Goal: Task Accomplishment & Management: Manage account settings

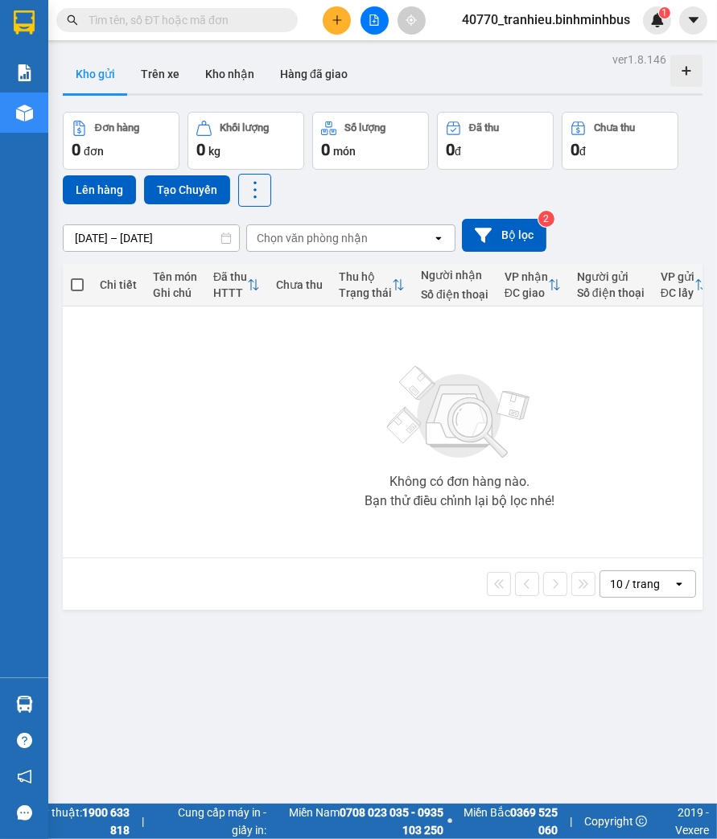
click at [371, 642] on div "ver 1.8.146 Kho gửi Trên xe Kho nhận Hàng đã giao Đơn hàng 0 đơn Khối lượng 0 k…" at bounding box center [382, 467] width 653 height 839
click at [155, 241] on input "[DATE] – [DATE]" at bounding box center [151, 238] width 175 height 26
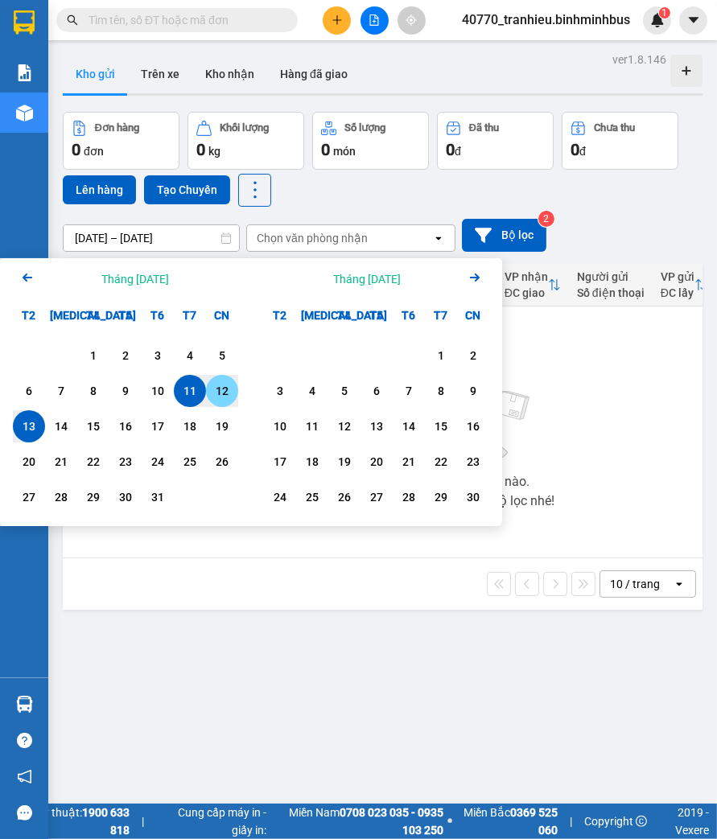
click at [226, 385] on div "12" at bounding box center [222, 390] width 23 height 19
type input "12/10/2025 – 12/10/2025"
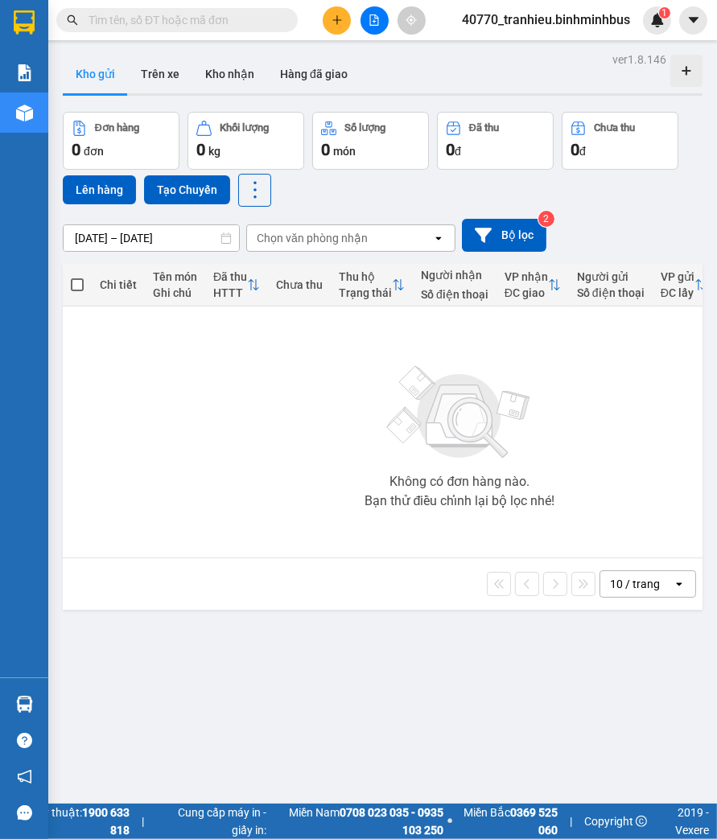
click at [584, 9] on div "40770_tranhieu.binhminhbus 1" at bounding box center [560, 20] width 222 height 28
click at [576, 17] on span "40770_tranhieu.binhminhbus" at bounding box center [546, 20] width 194 height 20
click at [552, 46] on span "Đăng xuất" at bounding box center [553, 50] width 159 height 18
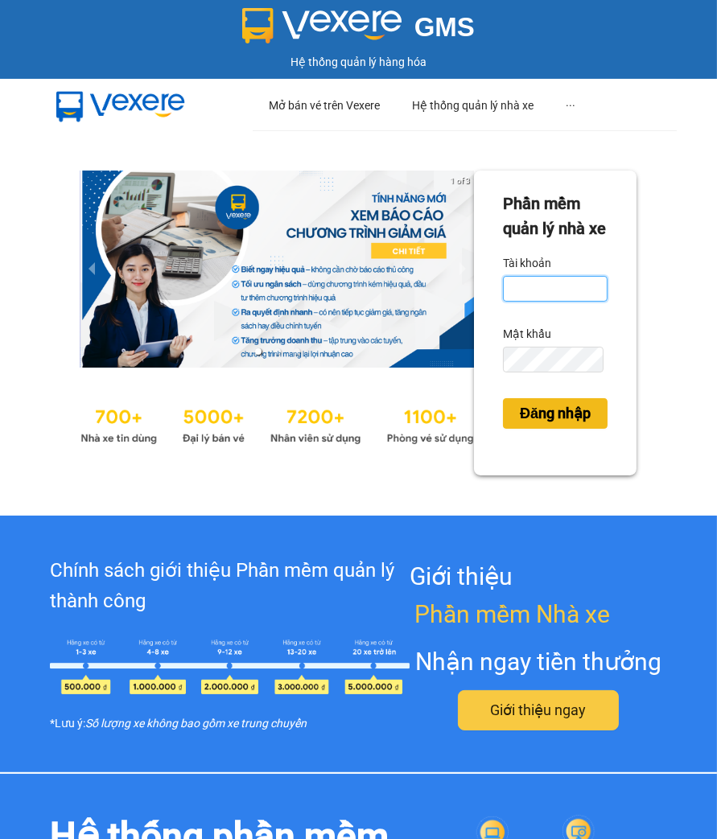
type input "tranhieu.binhminhbus"
drag, startPoint x: 527, startPoint y: 441, endPoint x: 431, endPoint y: 260, distance: 205.2
click at [526, 425] on span "Đăng nhập" at bounding box center [555, 413] width 71 height 23
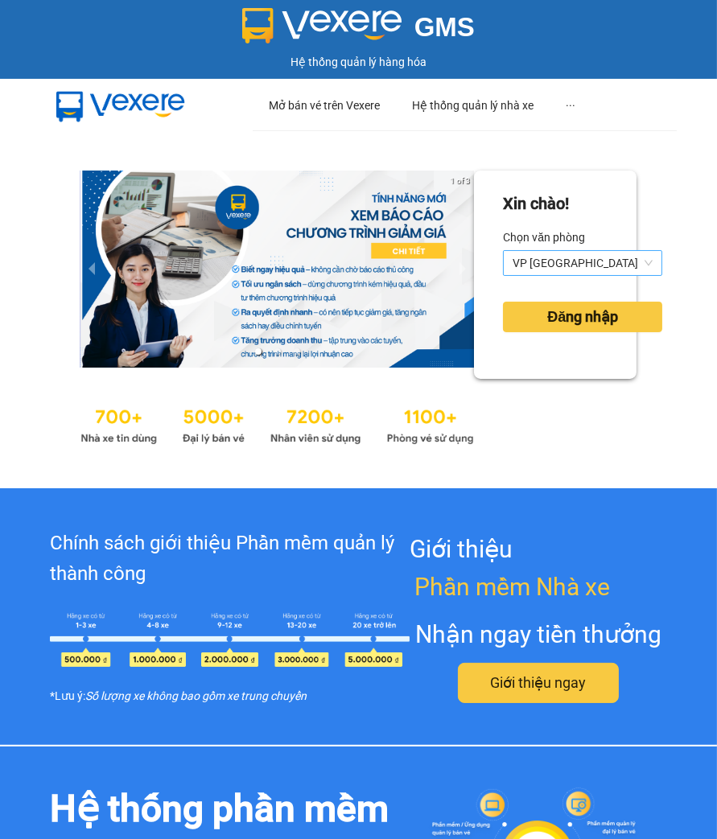
click at [567, 263] on span "VP [GEOGRAPHIC_DATA]" at bounding box center [583, 263] width 140 height 24
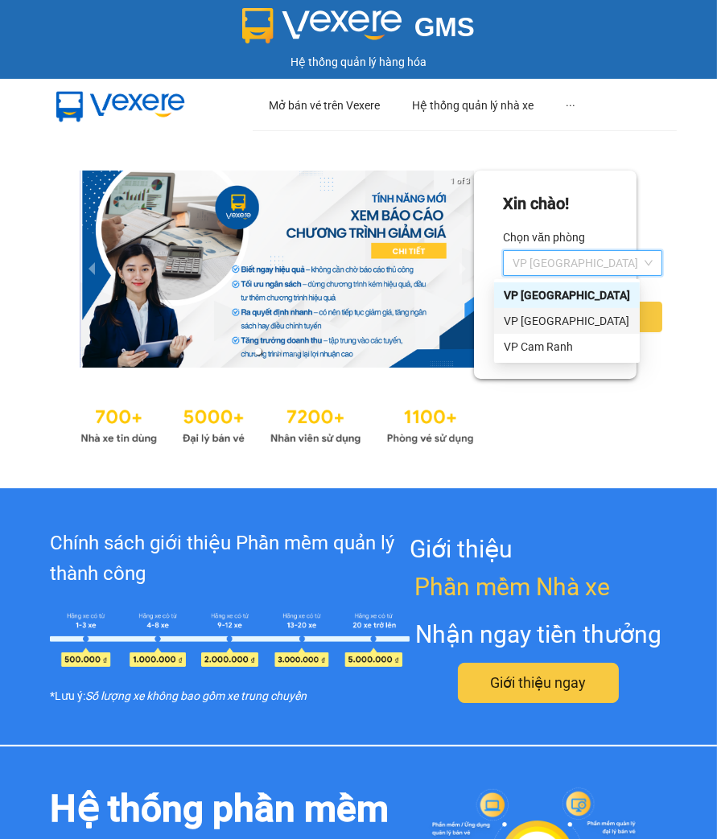
click at [545, 322] on div "VP [GEOGRAPHIC_DATA]" at bounding box center [567, 321] width 126 height 18
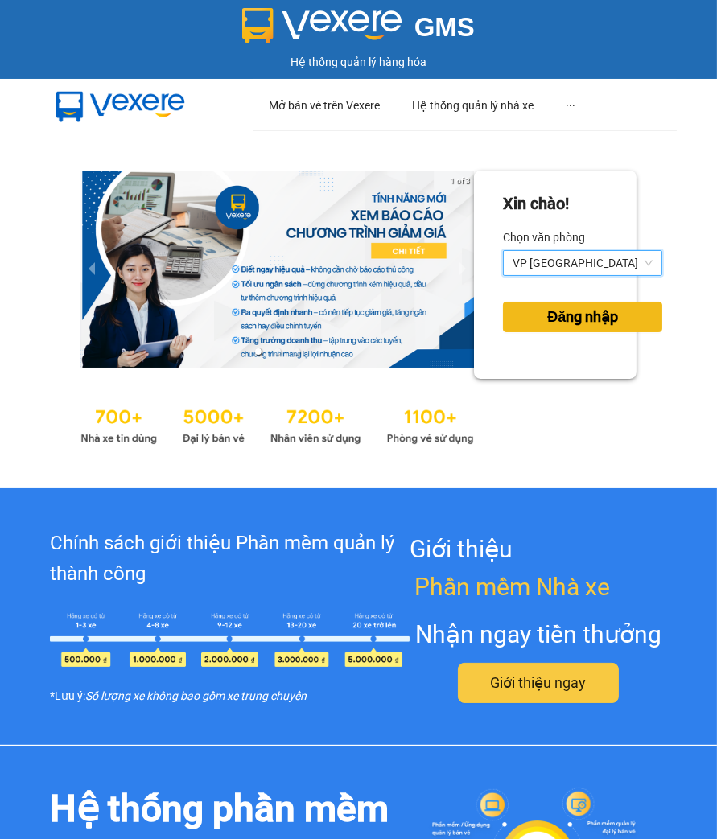
click at [547, 323] on span "Đăng nhập" at bounding box center [582, 317] width 71 height 23
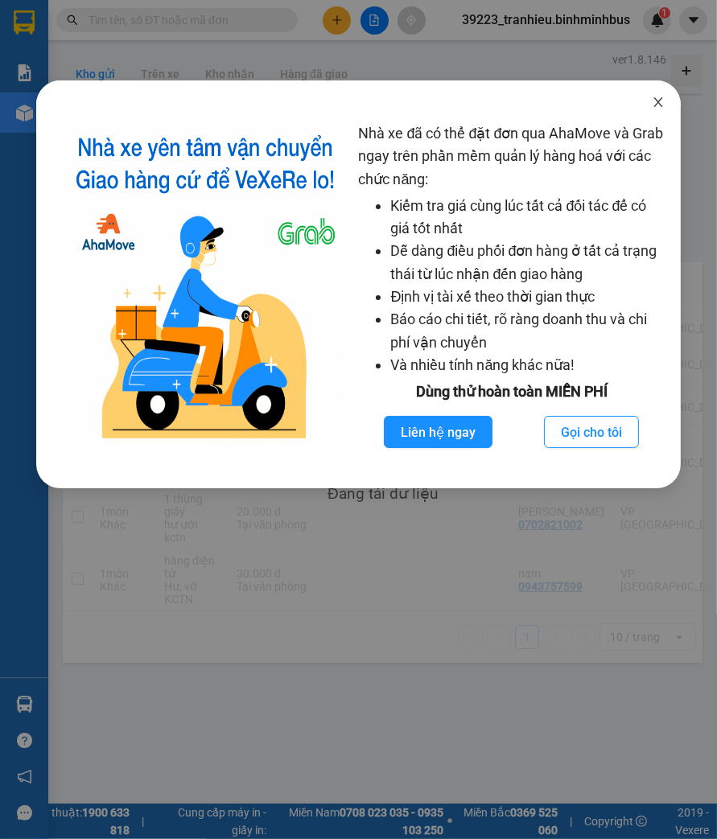
click at [666, 101] on span "Close" at bounding box center [658, 102] width 45 height 45
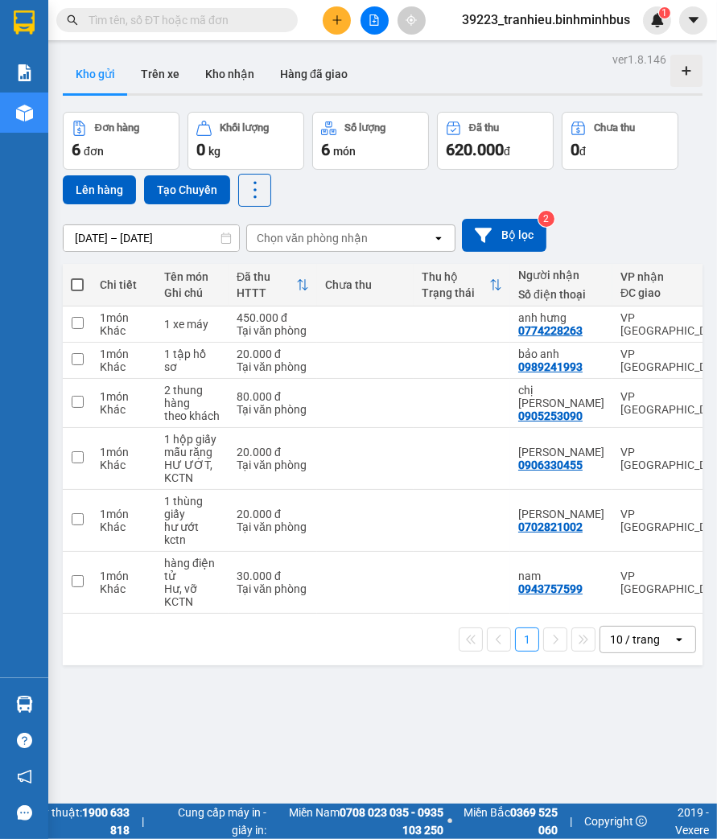
click at [108, 240] on input "[DATE] – [DATE]" at bounding box center [151, 238] width 175 height 26
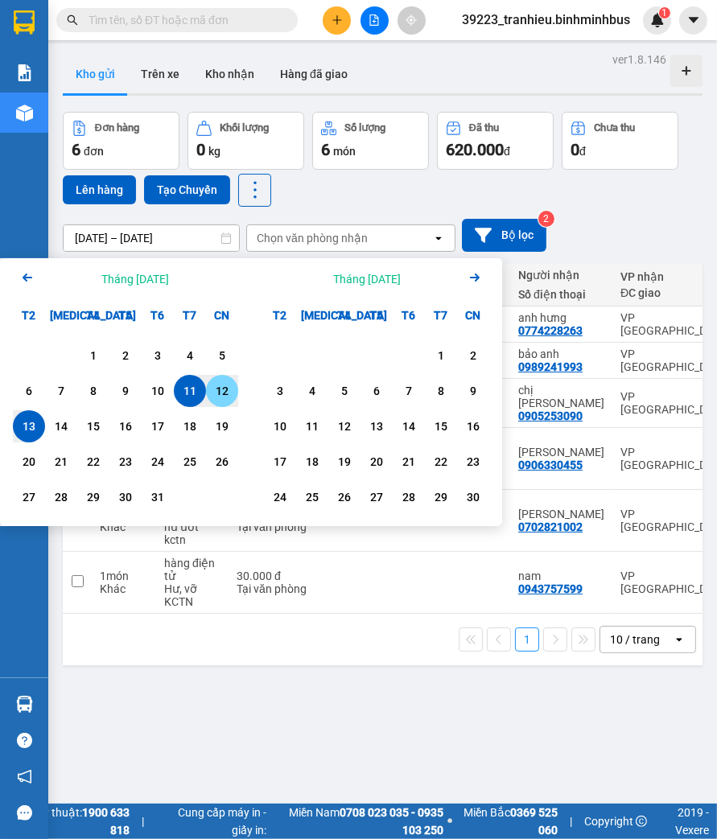
click at [224, 398] on div "12" at bounding box center [222, 390] width 23 height 19
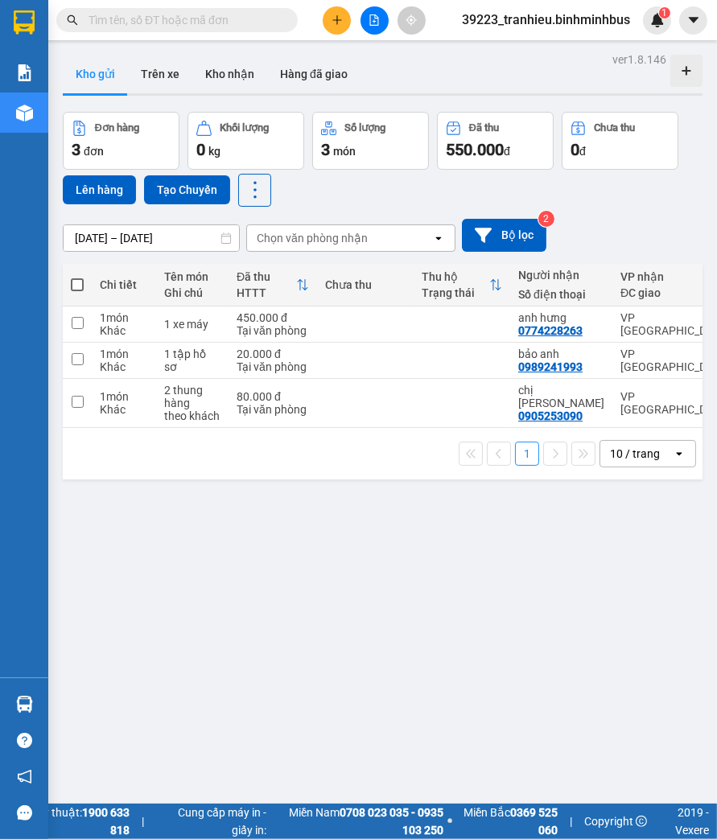
click at [494, 567] on div "ver 1.8.146 Kho gửi Trên xe Kho nhận Hàng đã giao Đơn hàng 3 đơn Khối lượng 0 k…" at bounding box center [382, 467] width 653 height 839
click at [124, 242] on input "12/10/2025 – 12/10/2025" at bounding box center [151, 238] width 175 height 26
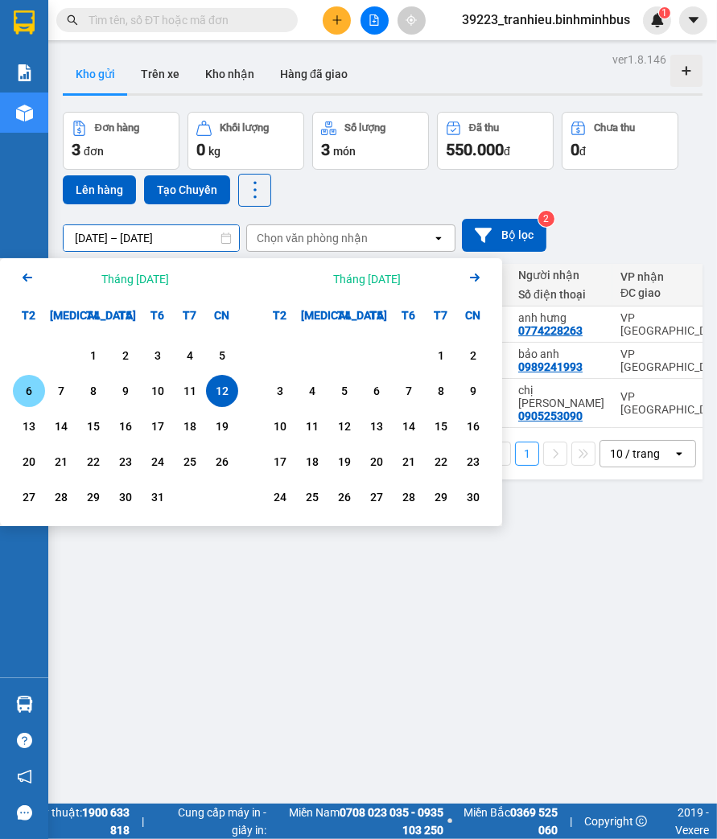
click at [37, 393] on div "6" at bounding box center [29, 390] width 23 height 19
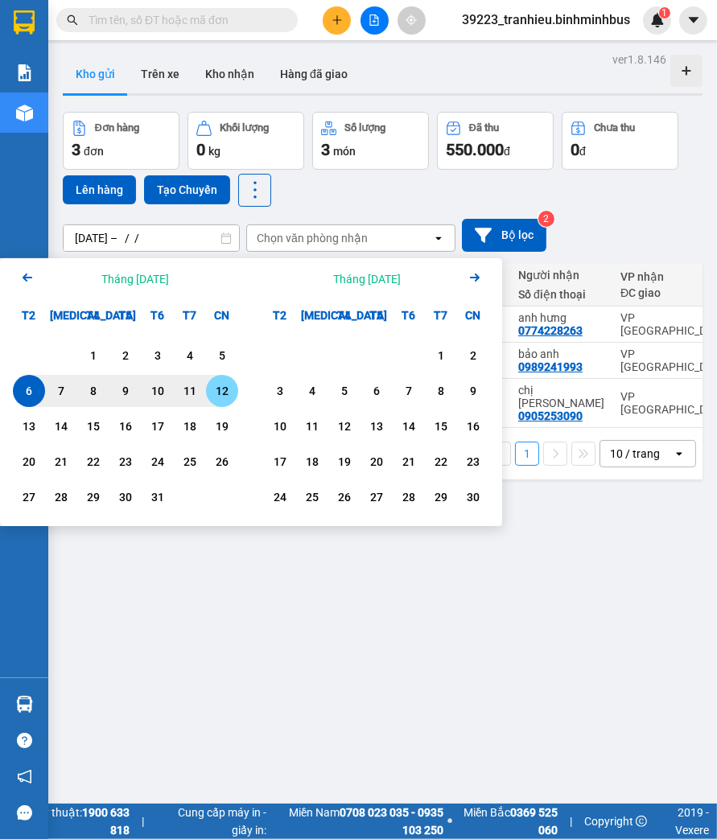
click at [223, 392] on div "12" at bounding box center [222, 390] width 23 height 19
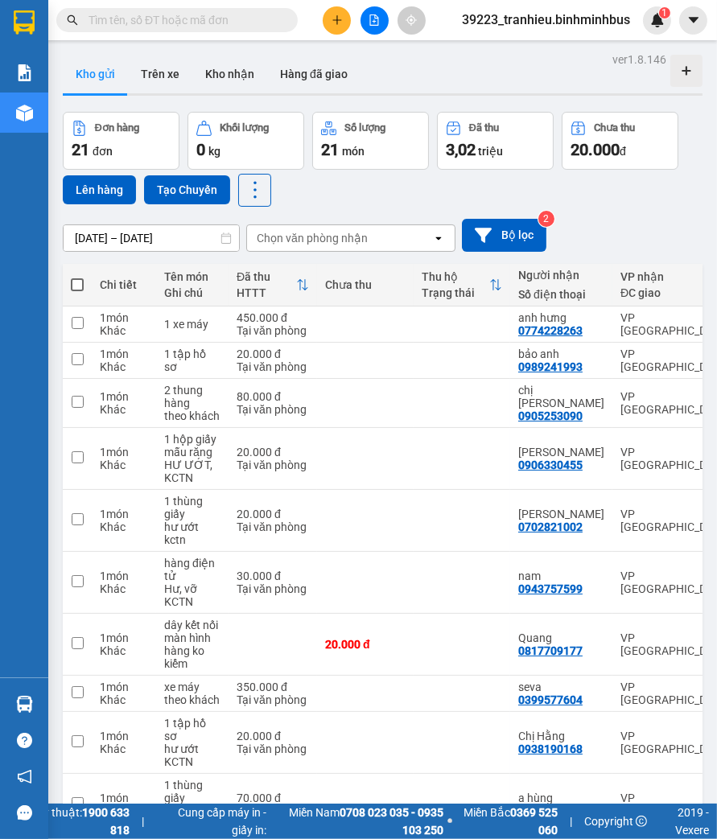
click at [637, 245] on div "06/10/2025 – 12/10/2025 Press the down arrow key to interact with the calendar …" at bounding box center [383, 235] width 640 height 33
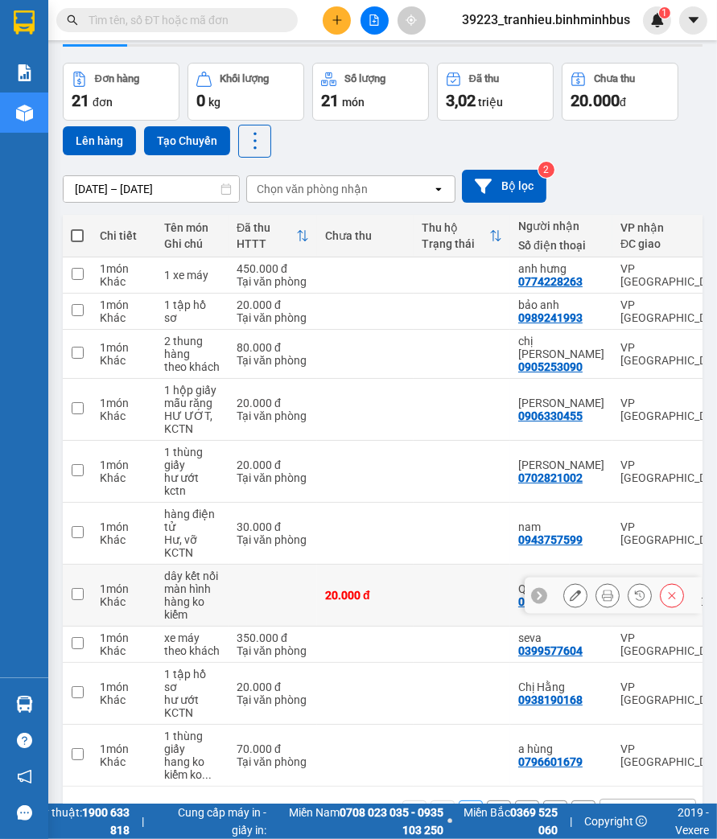
scroll to position [93, 0]
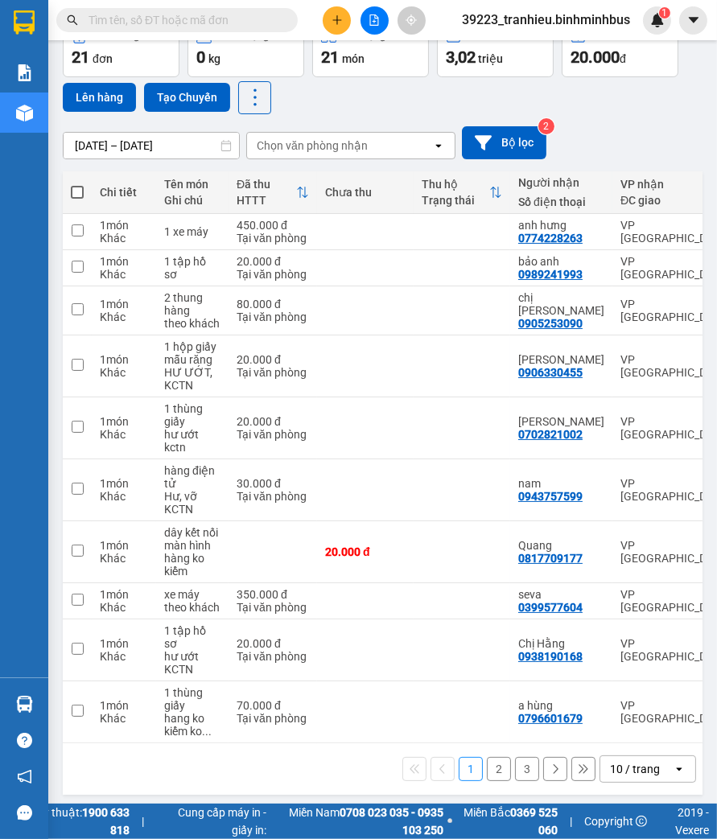
click at [192, 143] on input "[DATE] – [DATE]" at bounding box center [151, 146] width 175 height 26
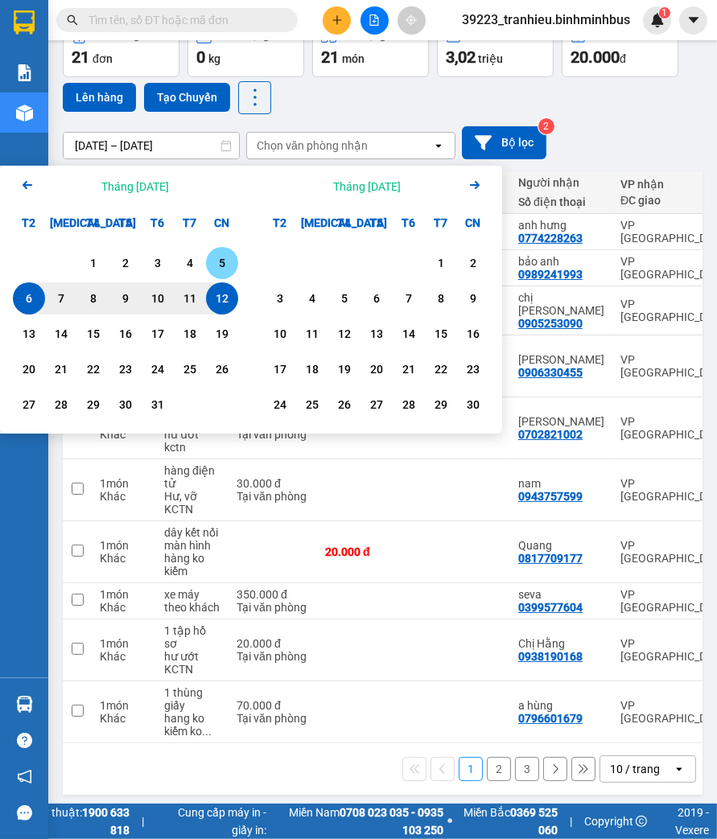
click at [227, 260] on div "5" at bounding box center [222, 263] width 23 height 19
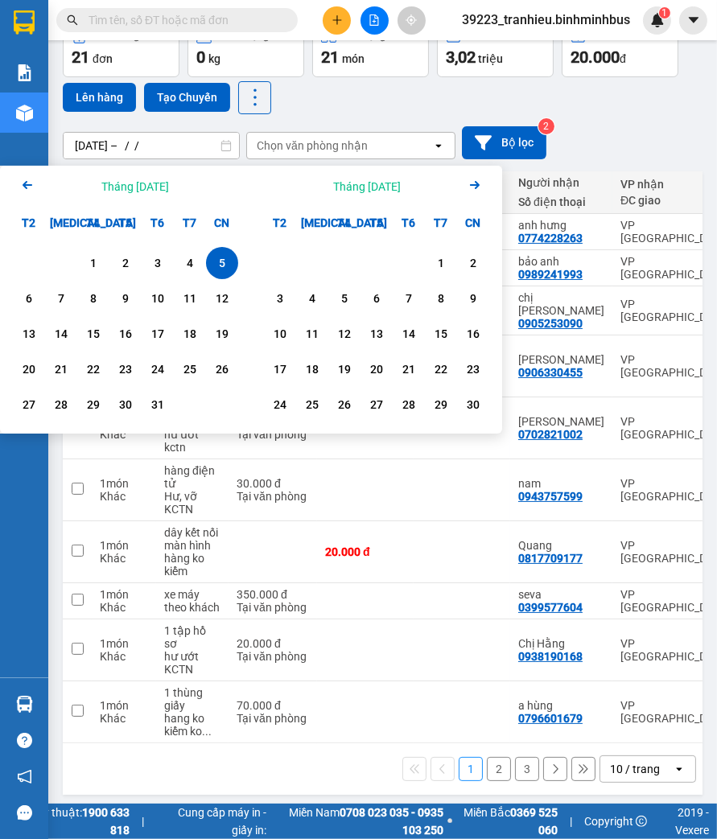
click at [226, 260] on div "5" at bounding box center [222, 263] width 23 height 19
type input "05/10/2025 – 05/10/2025"
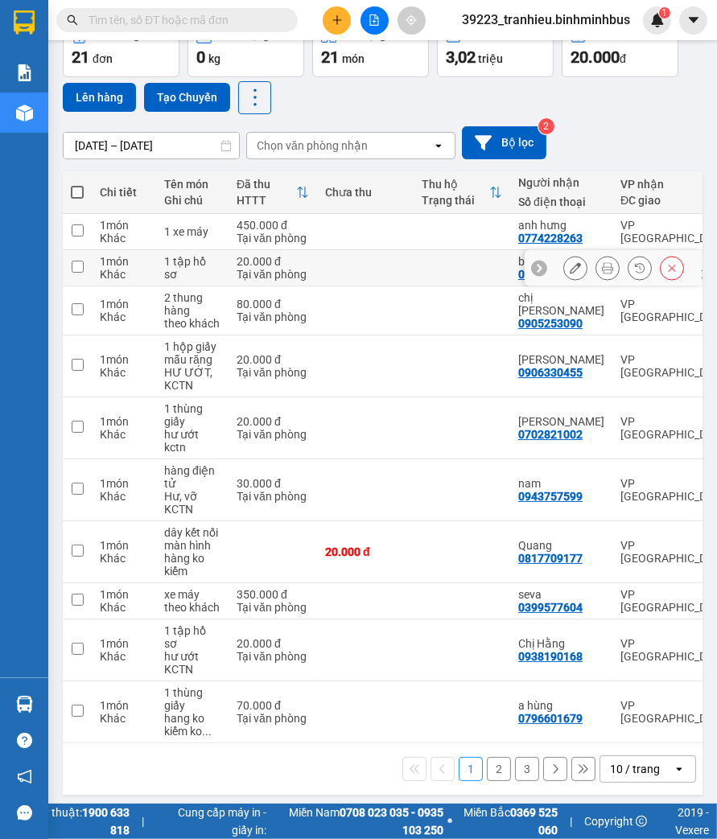
scroll to position [92, 0]
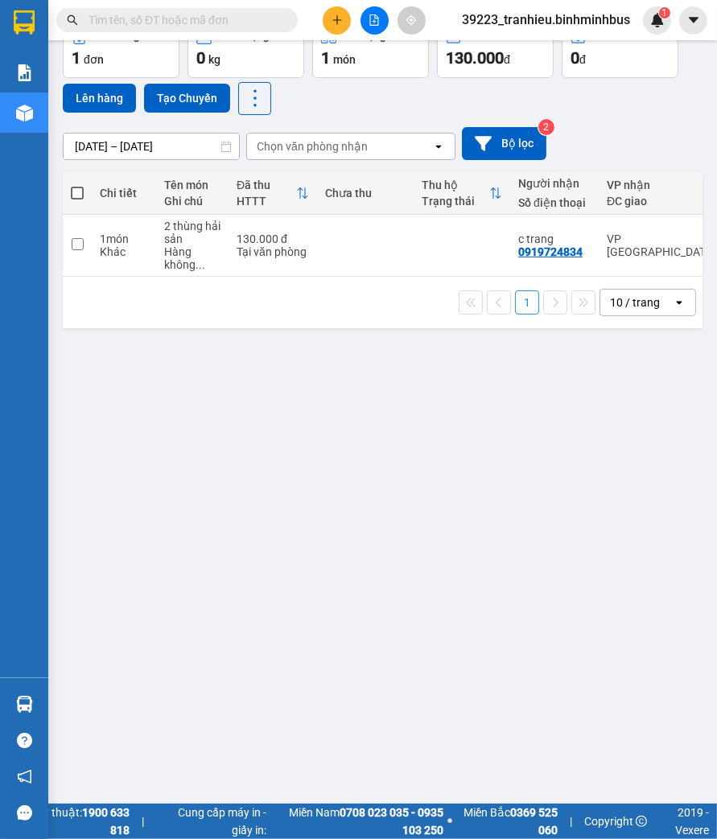
click at [604, 25] on span "39223_tranhieu.binhminhbus" at bounding box center [546, 20] width 194 height 20
click at [539, 45] on span "Đăng xuất" at bounding box center [553, 50] width 160 height 18
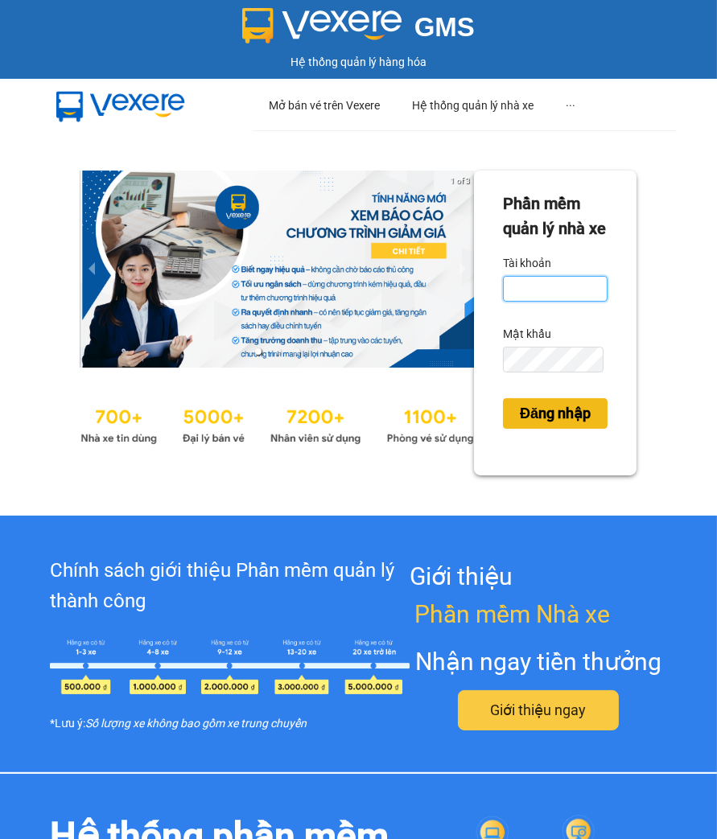
type input "tranhieu.binhminhbus"
drag, startPoint x: 553, startPoint y: 446, endPoint x: 571, endPoint y: 418, distance: 33.0
click at [553, 425] on span "Đăng nhập" at bounding box center [555, 413] width 71 height 23
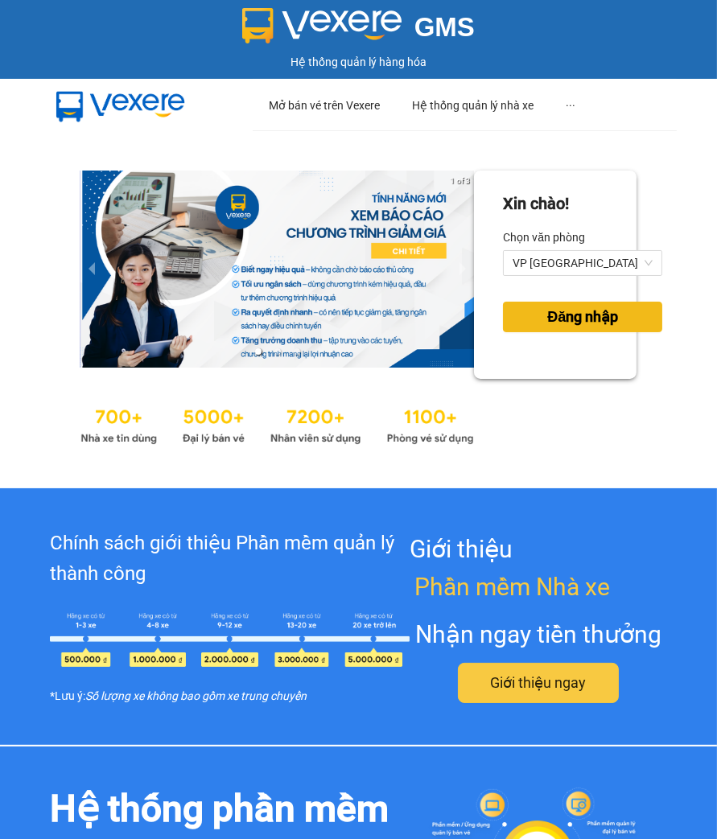
drag, startPoint x: 526, startPoint y: 331, endPoint x: 529, endPoint y: 315, distance: 16.4
click at [523, 330] on button "Đăng nhập" at bounding box center [582, 317] width 159 height 31
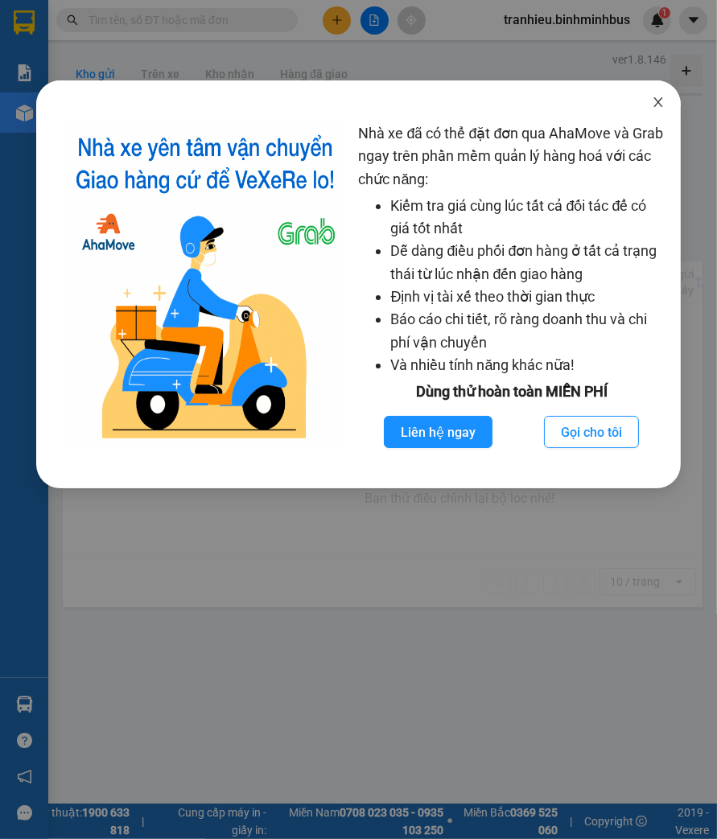
click at [662, 98] on icon "close" at bounding box center [658, 102] width 13 height 13
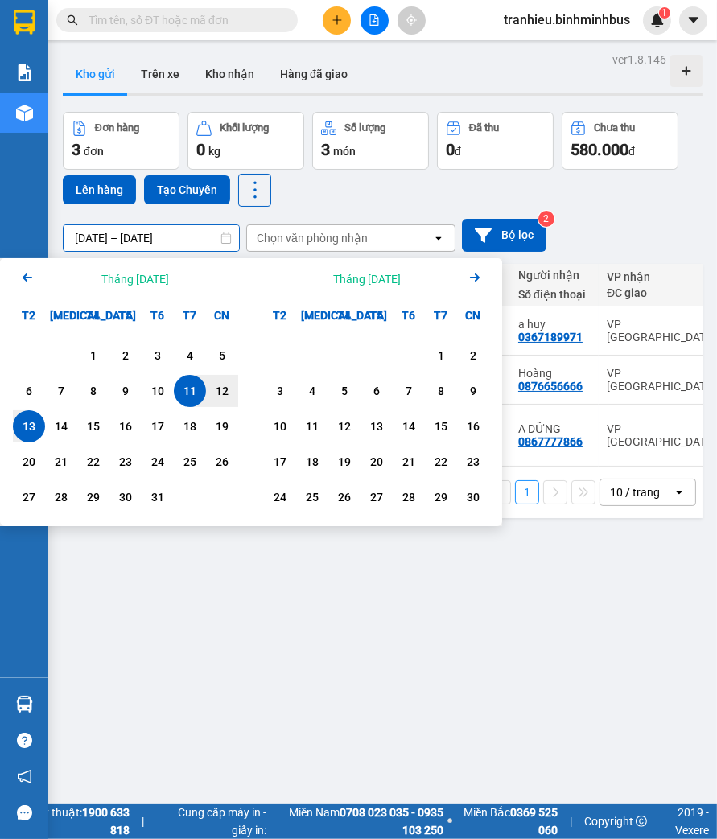
click at [141, 236] on input "[DATE] – [DATE]" at bounding box center [151, 238] width 175 height 26
click at [218, 357] on div "5" at bounding box center [222, 355] width 23 height 19
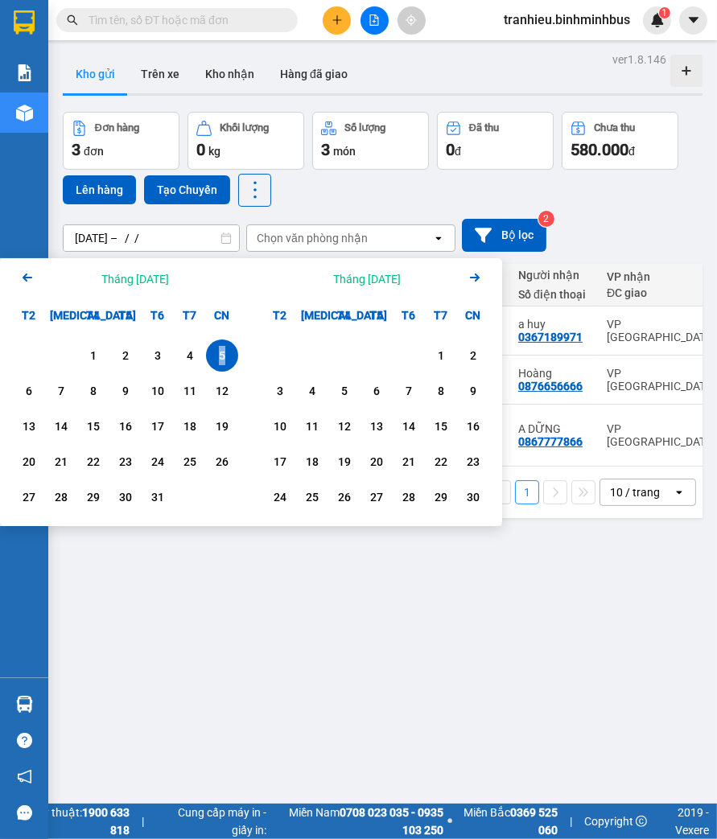
click at [218, 357] on div "5" at bounding box center [222, 355] width 23 height 19
type input "05/10/2025 – 05/10/2025"
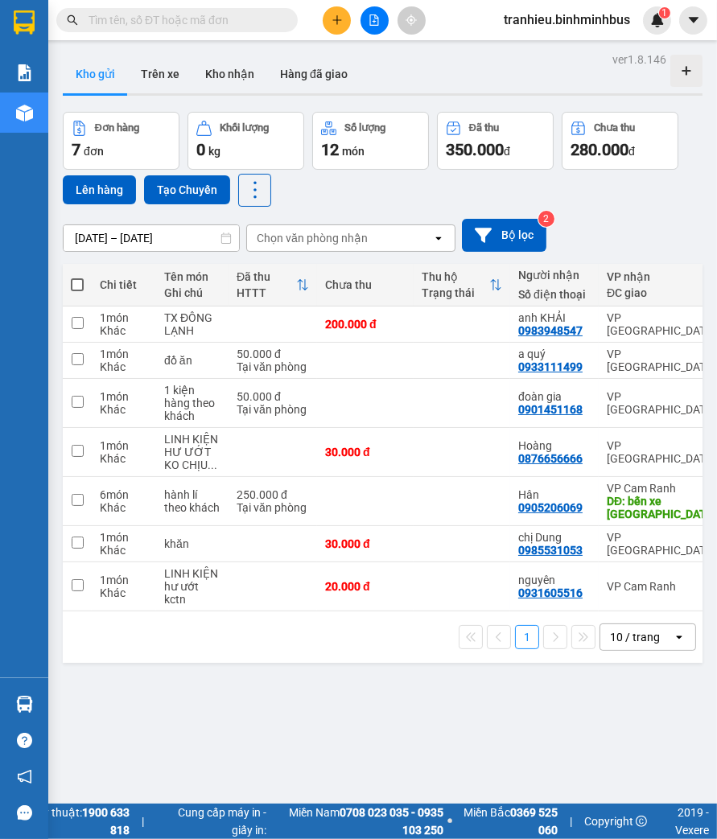
drag, startPoint x: 215, startPoint y: 691, endPoint x: 233, endPoint y: 662, distance: 34.4
click at [215, 690] on div "ver 1.8.146 Kho gửi Trên xe Kho nhận Hàng đã giao Đơn hàng 7 đơn Khối lượng 0 k…" at bounding box center [382, 467] width 653 height 839
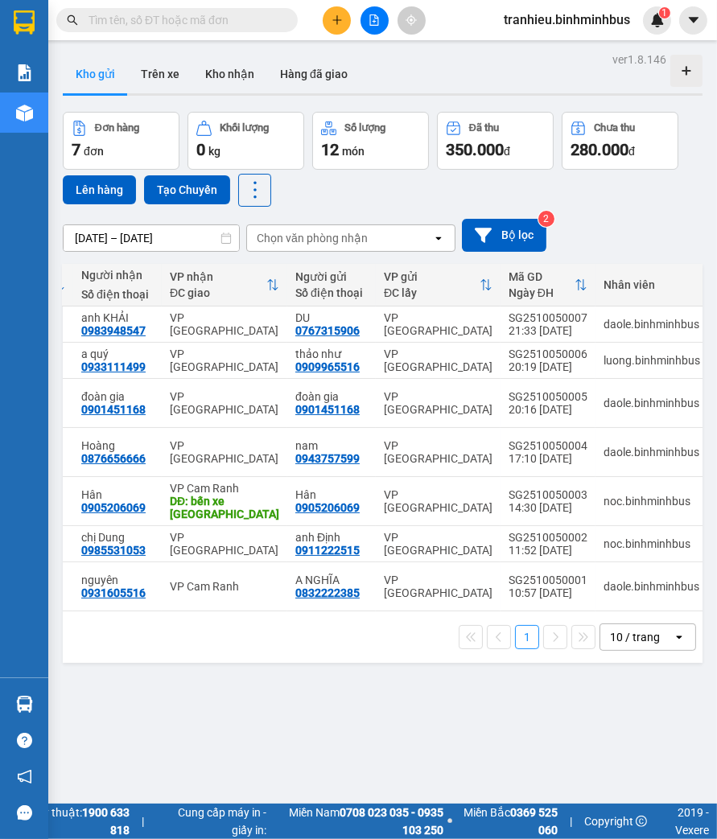
scroll to position [0, 443]
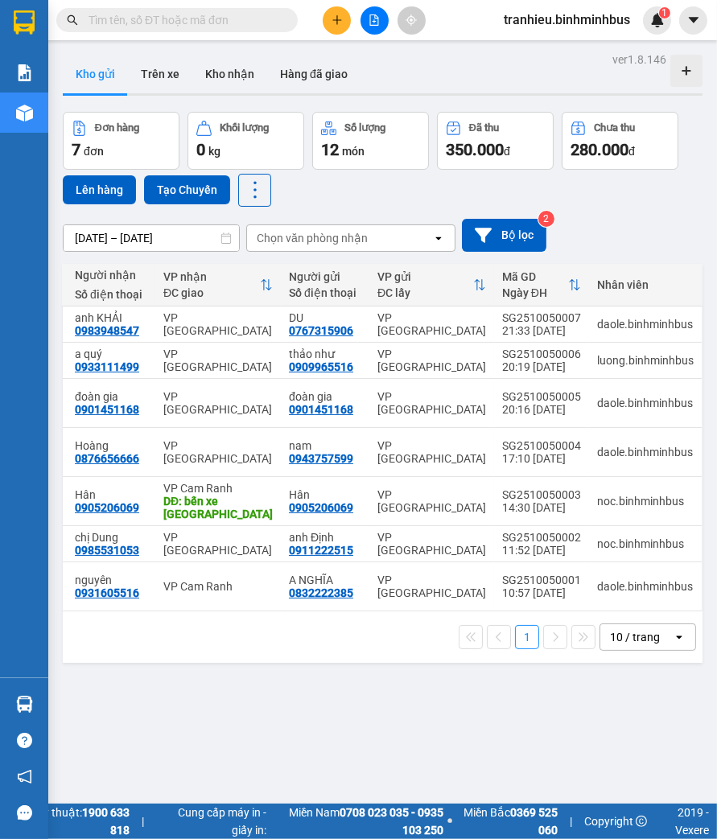
click at [251, 709] on div "ver 1.8.146 Kho gửi Trên xe Kho nhận Hàng đã giao Đơn hàng 7 đơn Khối lượng 0 k…" at bounding box center [382, 467] width 653 height 839
click at [578, 14] on span "tranhieu.binhminhbus" at bounding box center [567, 20] width 152 height 20
click at [558, 44] on span "Đăng xuất" at bounding box center [573, 50] width 119 height 18
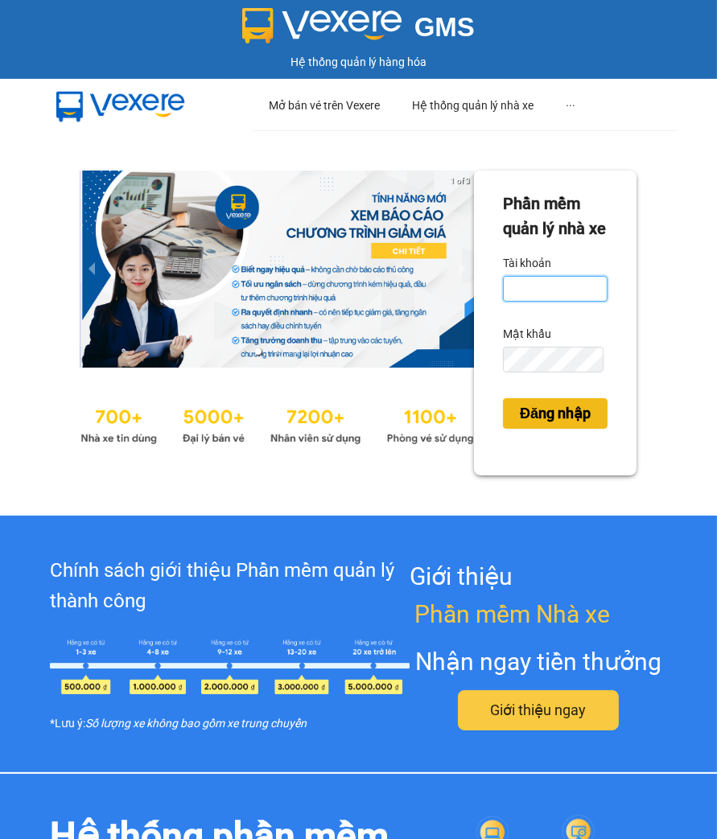
type input "tranhieu.binhminhbus"
click at [525, 425] on span "Đăng nhập" at bounding box center [555, 413] width 71 height 23
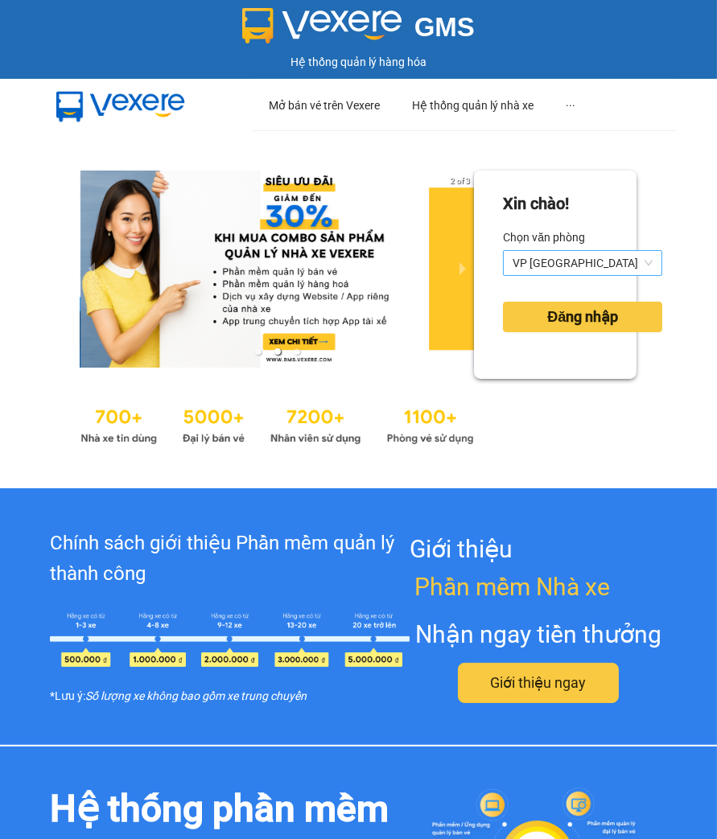
click at [545, 263] on span "VP [GEOGRAPHIC_DATA]" at bounding box center [583, 263] width 140 height 24
click at [658, 250] on div "2 of 3 [PERSON_NAME]! [PERSON_NAME] VP [GEOGRAPHIC_DATA] Đăng nhập" at bounding box center [358, 309] width 717 height 358
click at [561, 311] on span "Đăng nhập" at bounding box center [582, 317] width 71 height 23
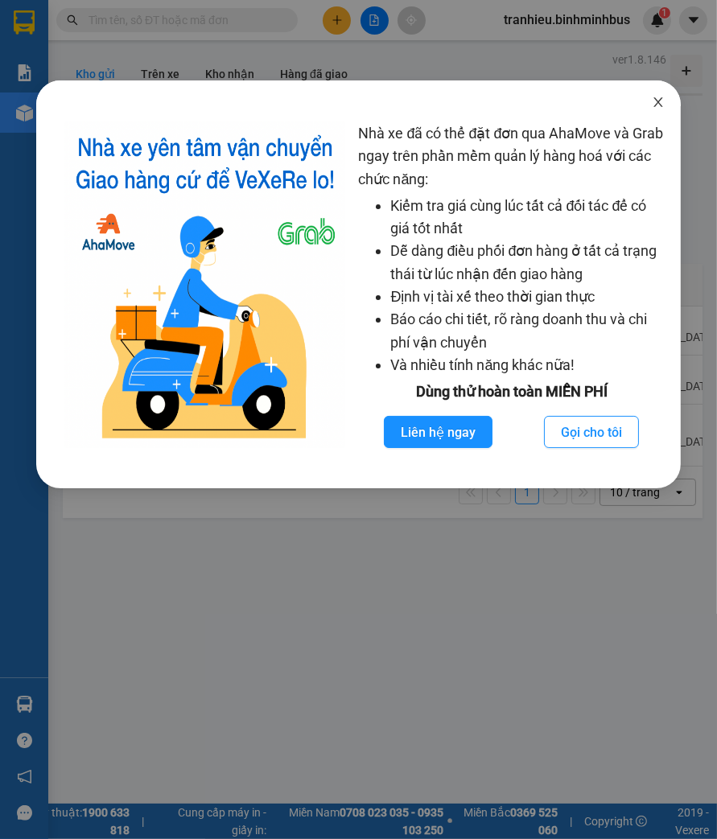
click at [654, 98] on icon "close" at bounding box center [658, 102] width 13 height 13
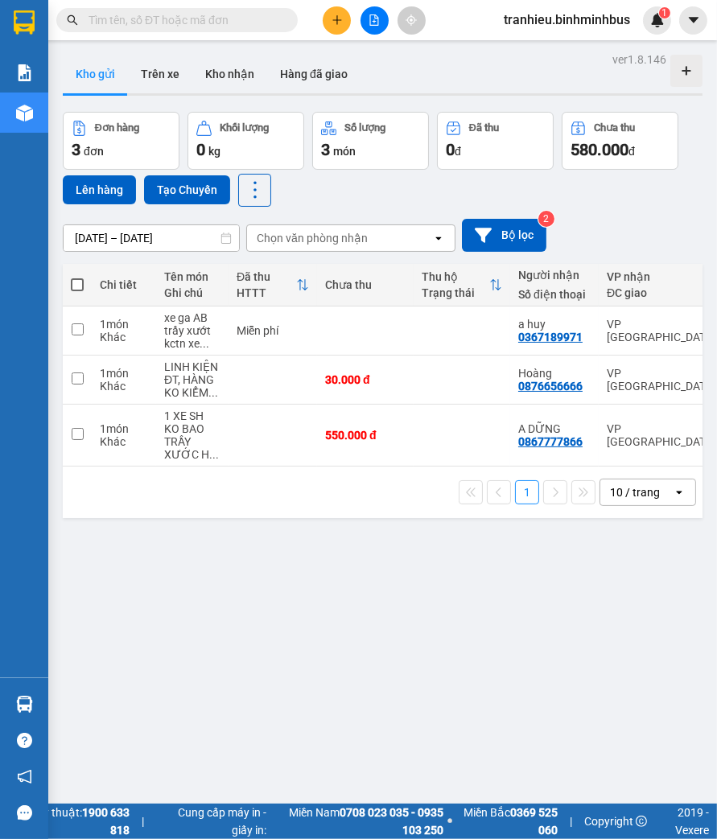
click at [109, 233] on input "[DATE] – [DATE]" at bounding box center [151, 238] width 175 height 26
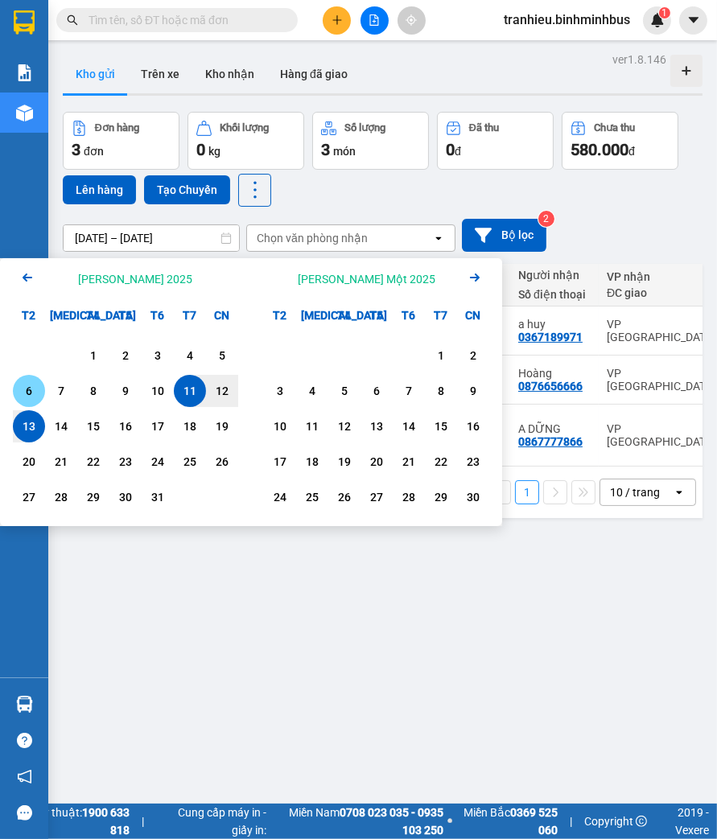
click at [30, 386] on div "6" at bounding box center [29, 390] width 23 height 19
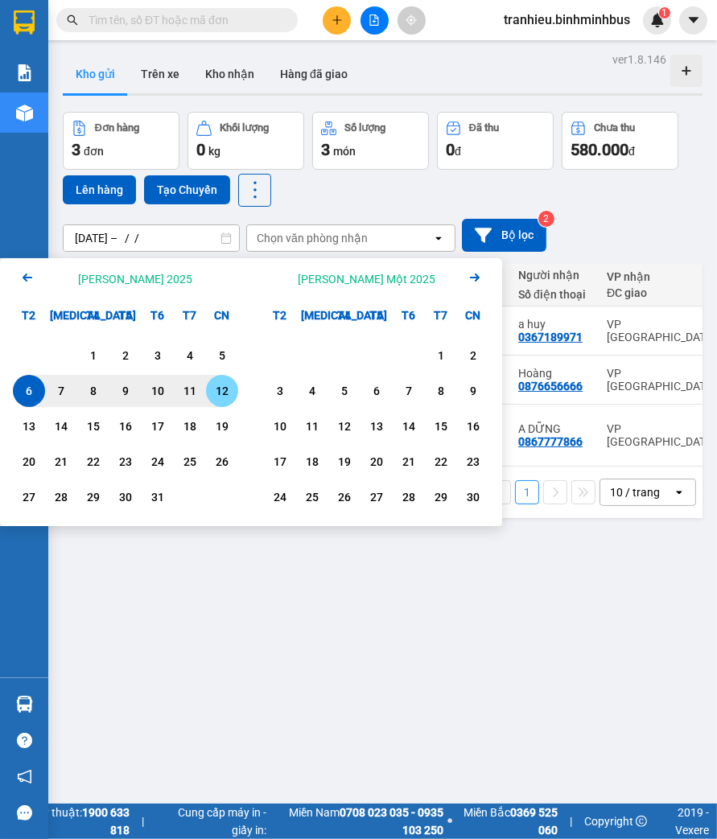
click at [223, 385] on div "12" at bounding box center [222, 390] width 23 height 19
type input "[DATE] – [DATE]"
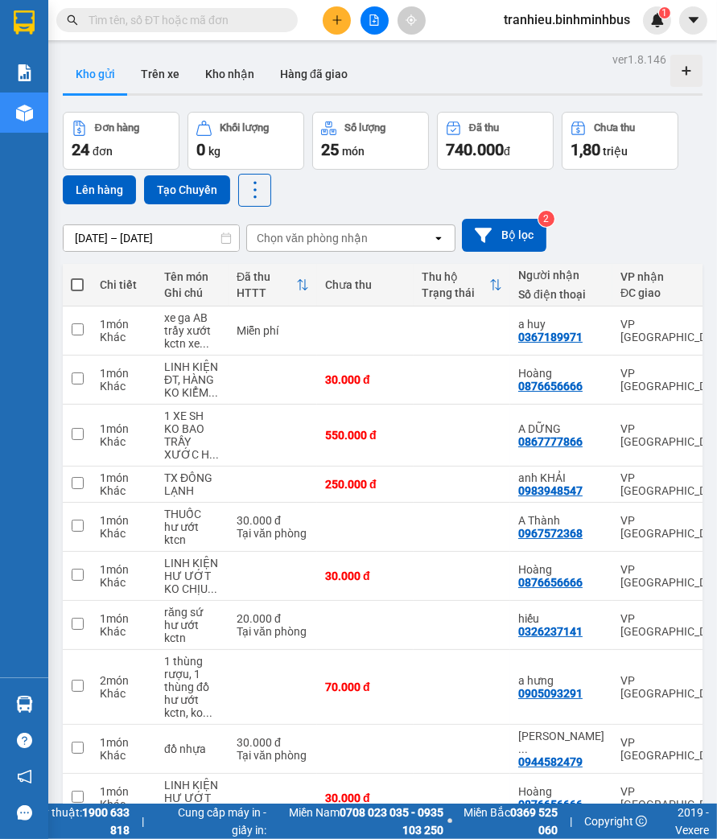
click at [637, 208] on div "06/10/2025 – 12/10/2025 Press the down arrow key to interact with the calendar …" at bounding box center [383, 235] width 640 height 57
click at [599, 20] on span "tranhieu.binhminhbus" at bounding box center [567, 20] width 152 height 20
click at [563, 50] on span "Đăng xuất" at bounding box center [573, 50] width 119 height 18
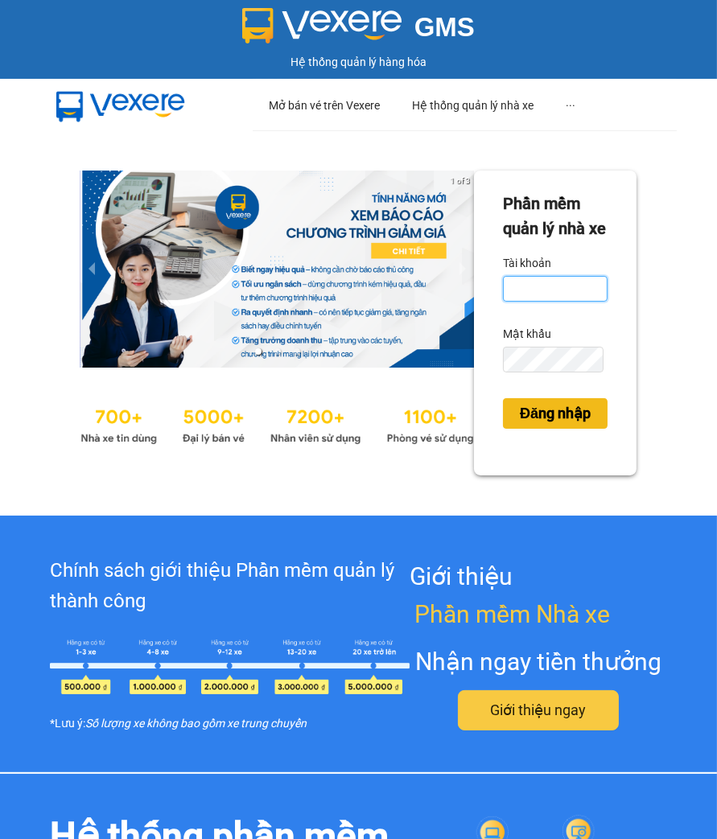
type input "tranhieu.binhminhbus"
click at [527, 425] on span "Đăng nhập" at bounding box center [555, 413] width 71 height 23
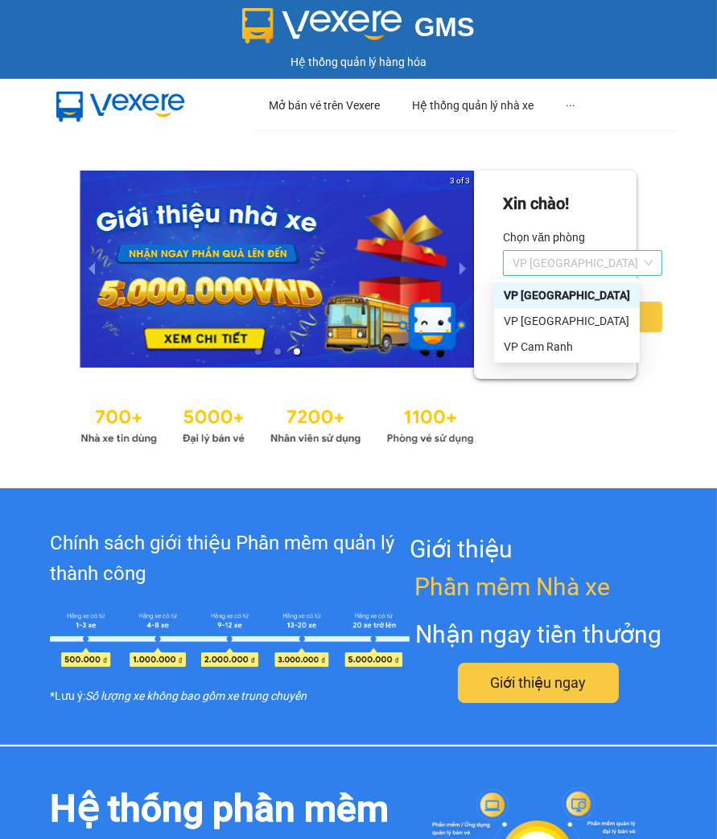
click at [534, 258] on span "VP [GEOGRAPHIC_DATA]" at bounding box center [583, 263] width 140 height 24
click at [533, 318] on div "VP [GEOGRAPHIC_DATA]" at bounding box center [567, 321] width 126 height 18
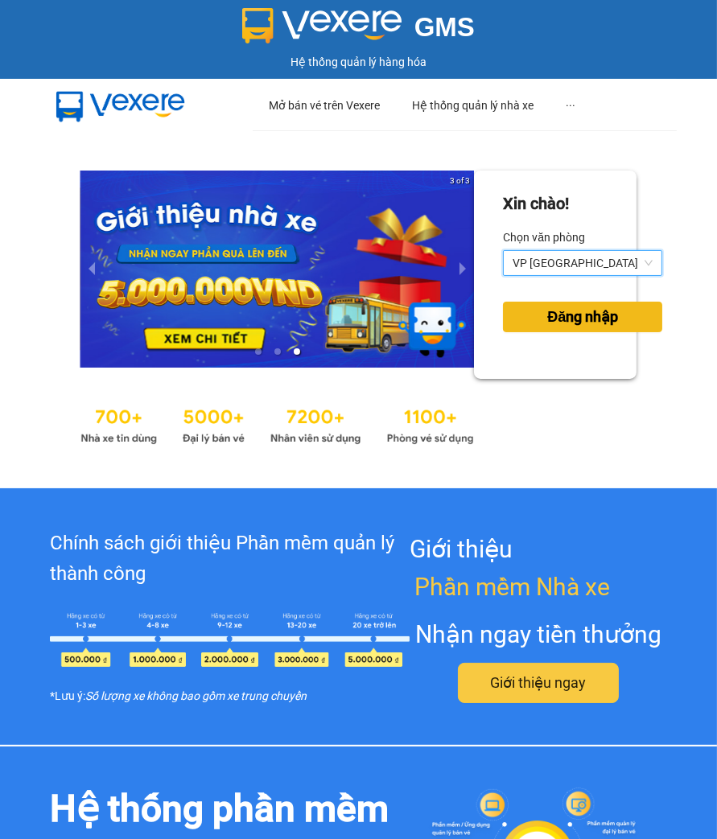
click at [547, 324] on span "Đăng nhập" at bounding box center [582, 317] width 71 height 23
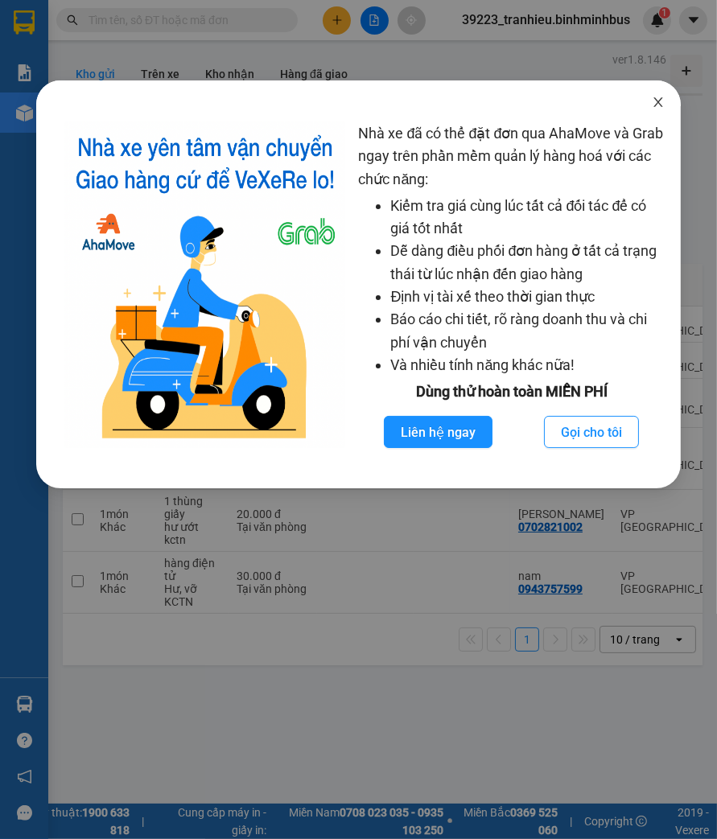
click at [665, 100] on span "Close" at bounding box center [658, 102] width 45 height 45
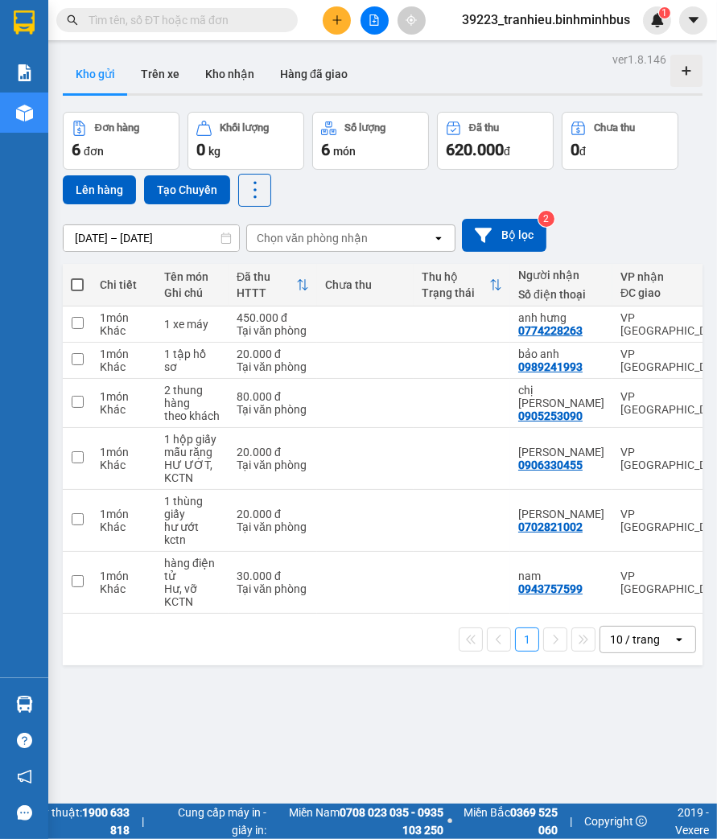
drag, startPoint x: 133, startPoint y: 240, endPoint x: 133, endPoint y: 229, distance: 10.5
click at [133, 239] on input "[DATE] – [DATE]" at bounding box center [151, 238] width 175 height 26
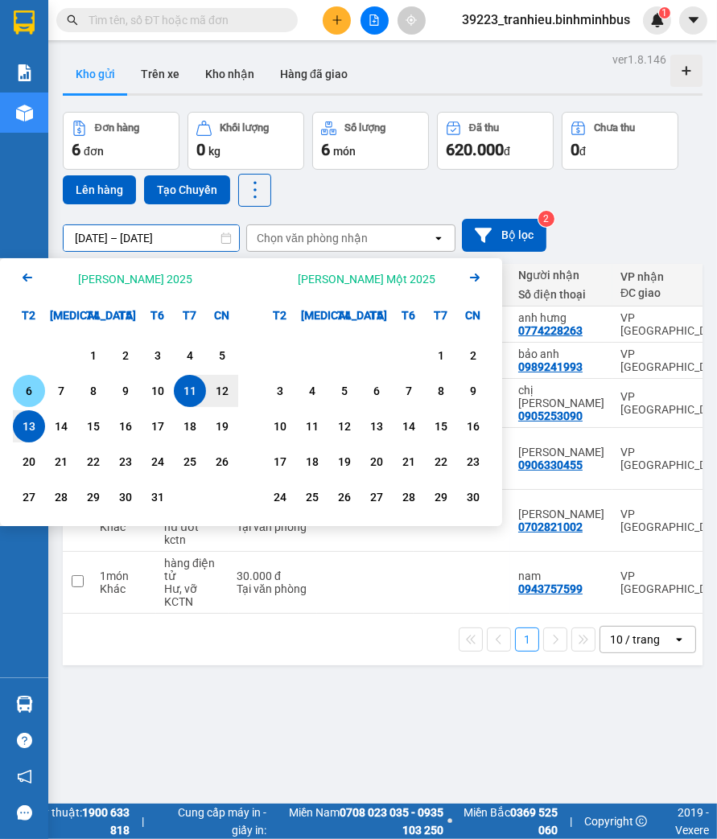
drag, startPoint x: 25, startPoint y: 393, endPoint x: 163, endPoint y: 402, distance: 138.0
click at [35, 393] on div "6" at bounding box center [29, 390] width 23 height 19
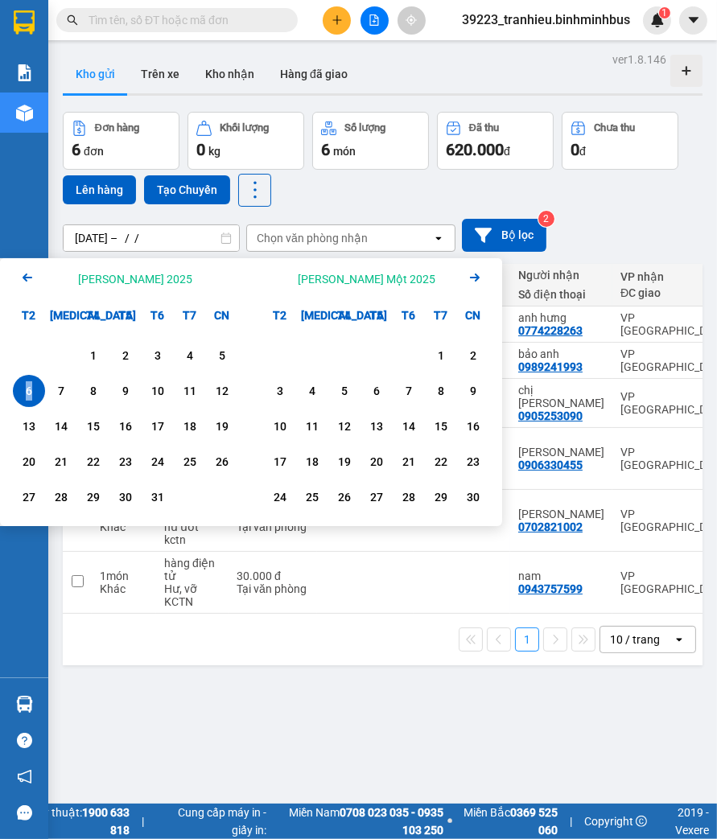
drag, startPoint x: 163, startPoint y: 402, endPoint x: 229, endPoint y: 383, distance: 69.5
click at [221, 392] on div "12" at bounding box center [222, 390] width 23 height 19
type input "[DATE] – [DATE]"
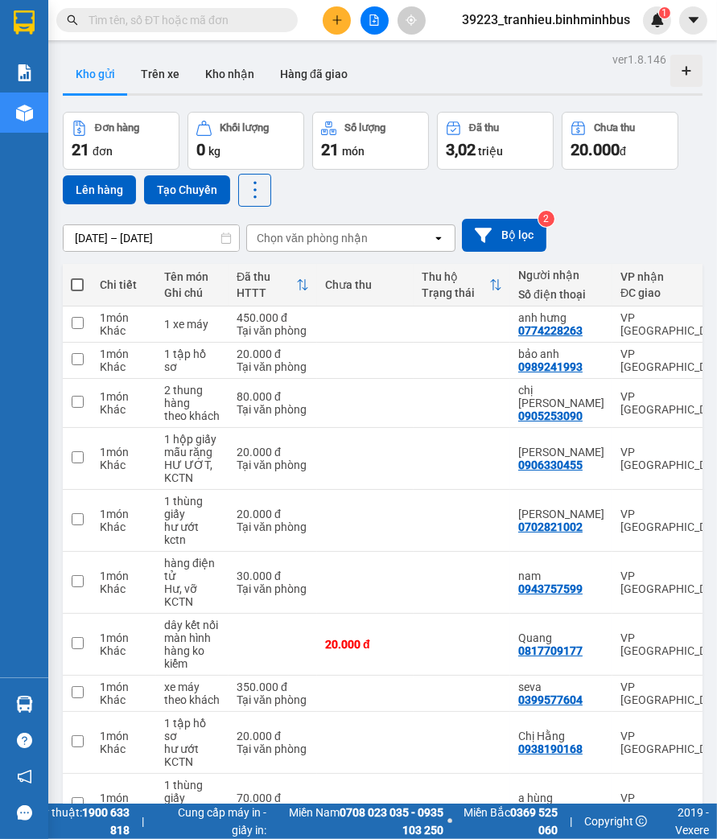
click at [461, 178] on div "Đơn hàng 21 đơn Khối lượng 0 kg Số lượng 21 món Đã thu 3,02 triệu Chưa thu 20.0…" at bounding box center [383, 159] width 640 height 95
